Goal: Obtain resource: Download file/media

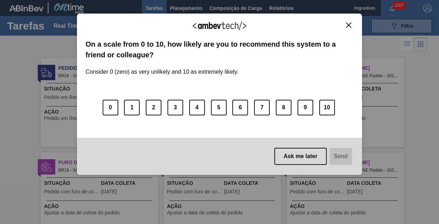
click at [348, 25] on img "Close" at bounding box center [348, 24] width 5 height 5
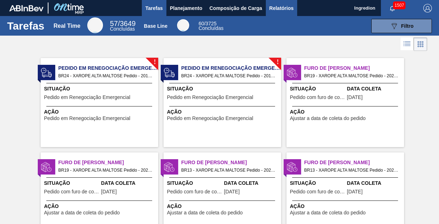
click at [281, 8] on span "Relatórios" at bounding box center [281, 8] width 24 height 9
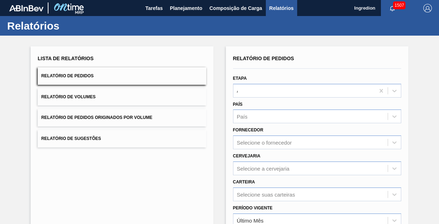
type input "Aguardando Faturamento"
type input "Xarope"
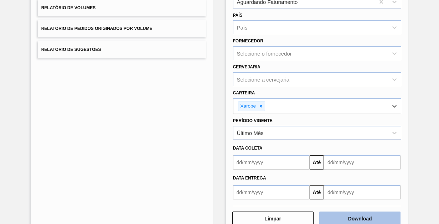
click at [359, 217] on button "Download" at bounding box center [359, 219] width 81 height 14
